Goal: Transaction & Acquisition: Book appointment/travel/reservation

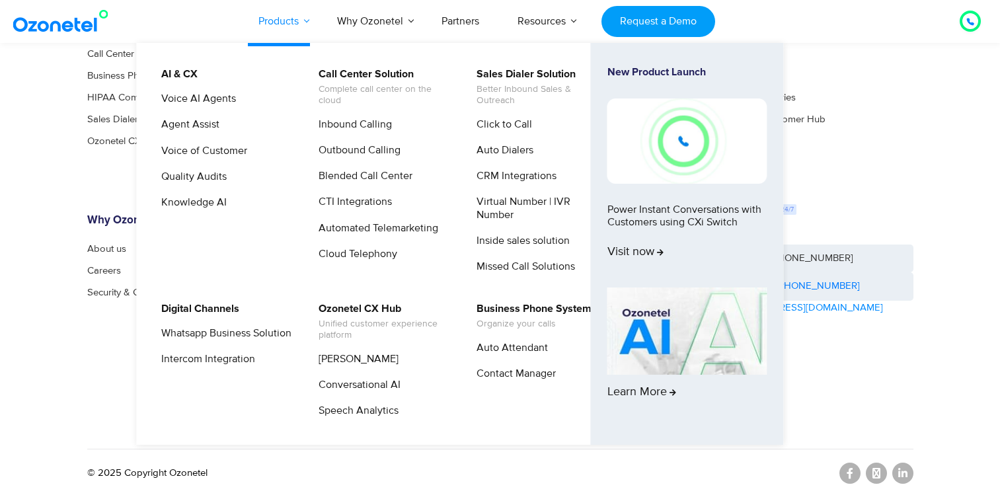
click at [305, 28] on link "Products" at bounding box center [278, 21] width 79 height 44
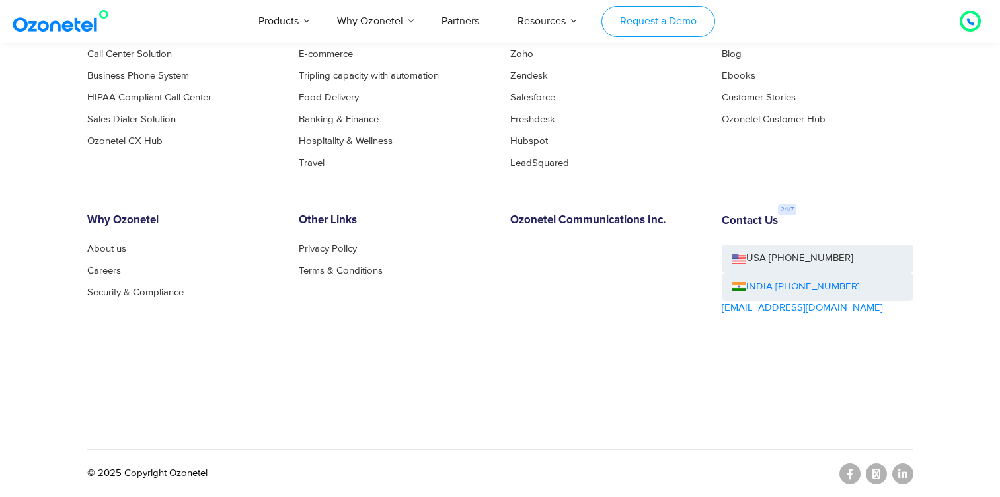
click at [301, 24] on link "Products" at bounding box center [278, 21] width 79 height 44
click at [629, 18] on link "Request a Demo" at bounding box center [657, 21] width 113 height 31
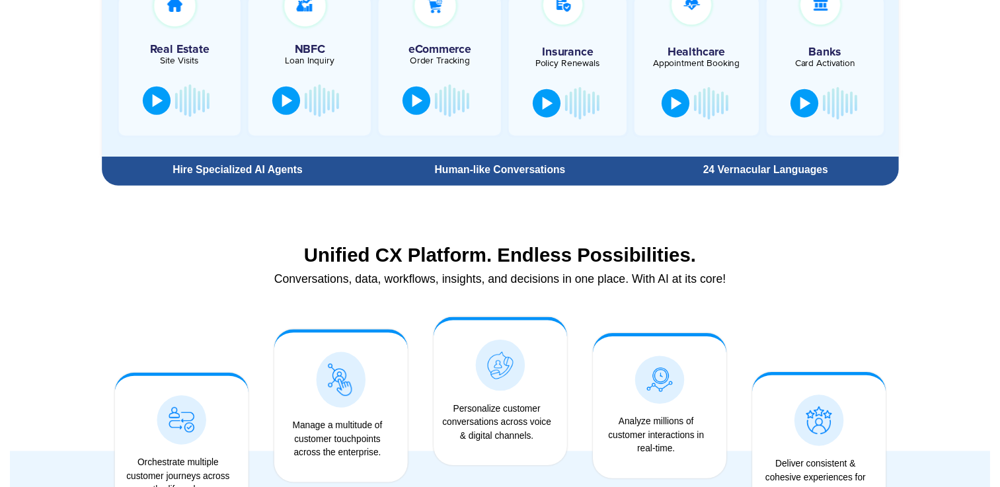
scroll to position [0, 0]
